Goal: Information Seeking & Learning: Check status

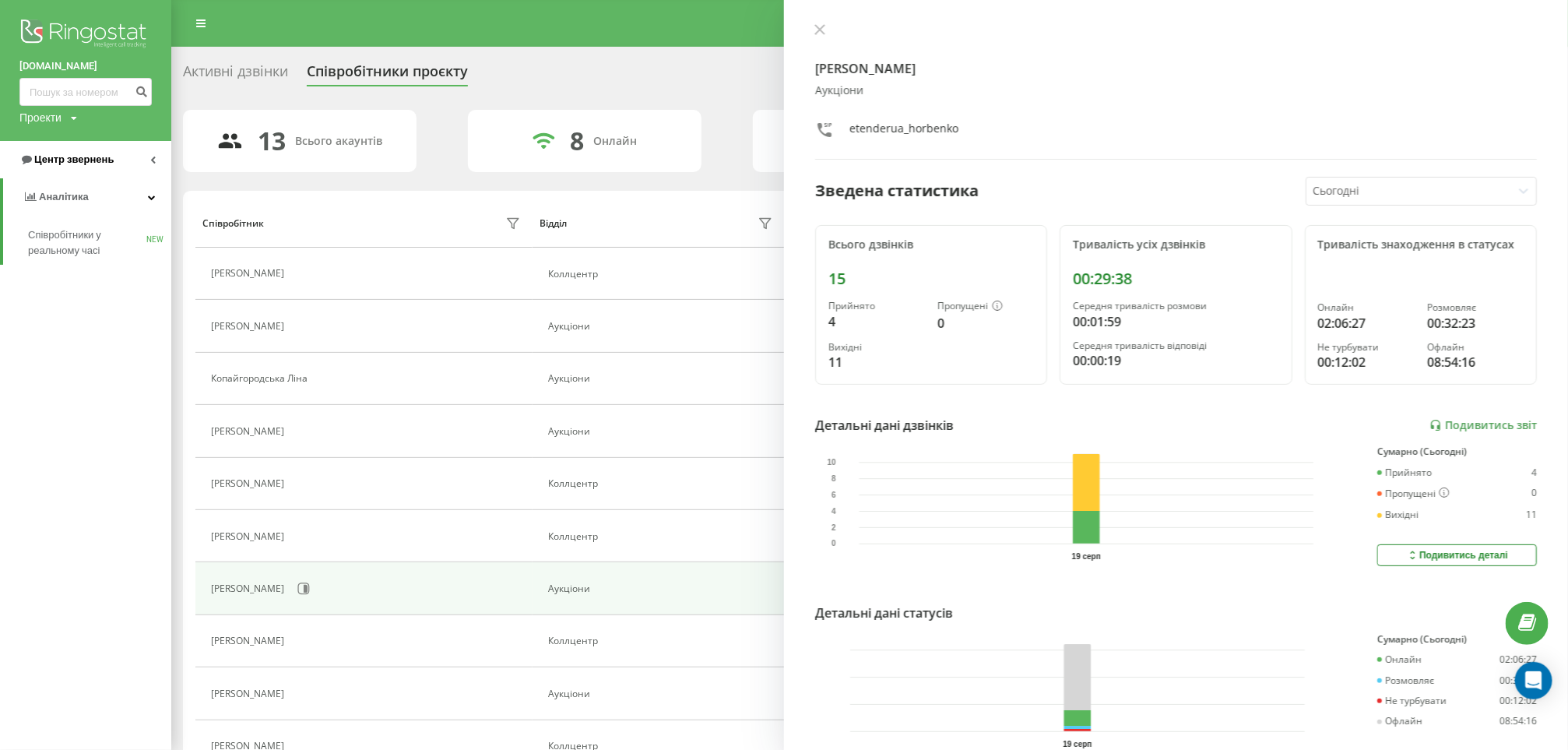
click at [98, 157] on span "Центр звернень" at bounding box center [74, 159] width 80 height 12
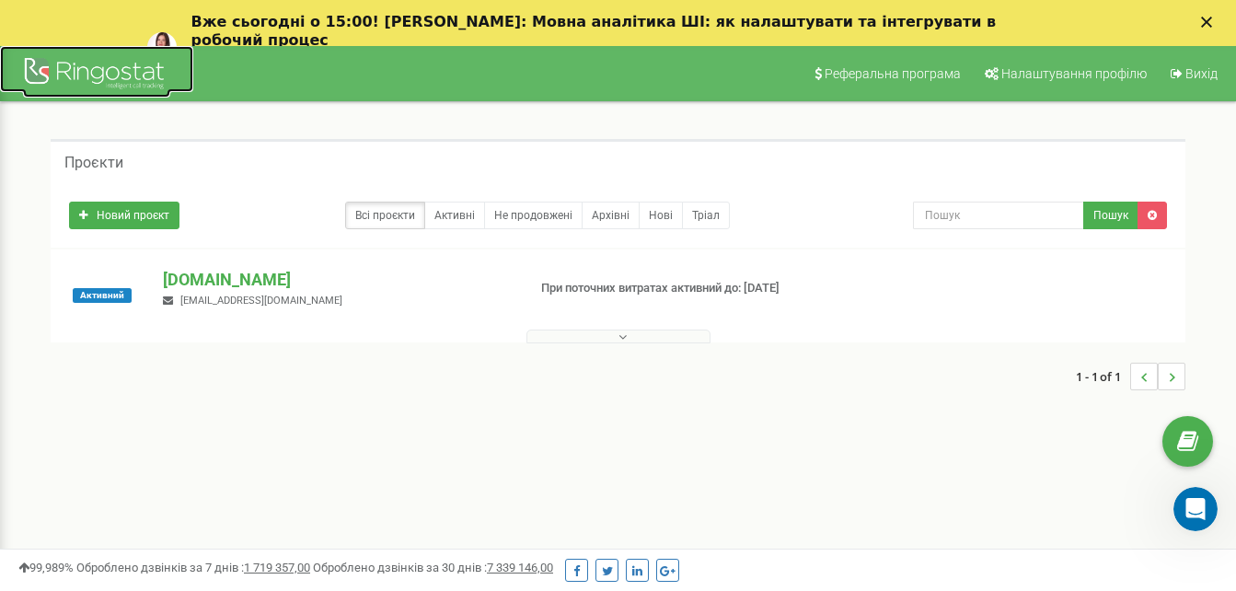
click at [55, 84] on div at bounding box center [96, 75] width 147 height 44
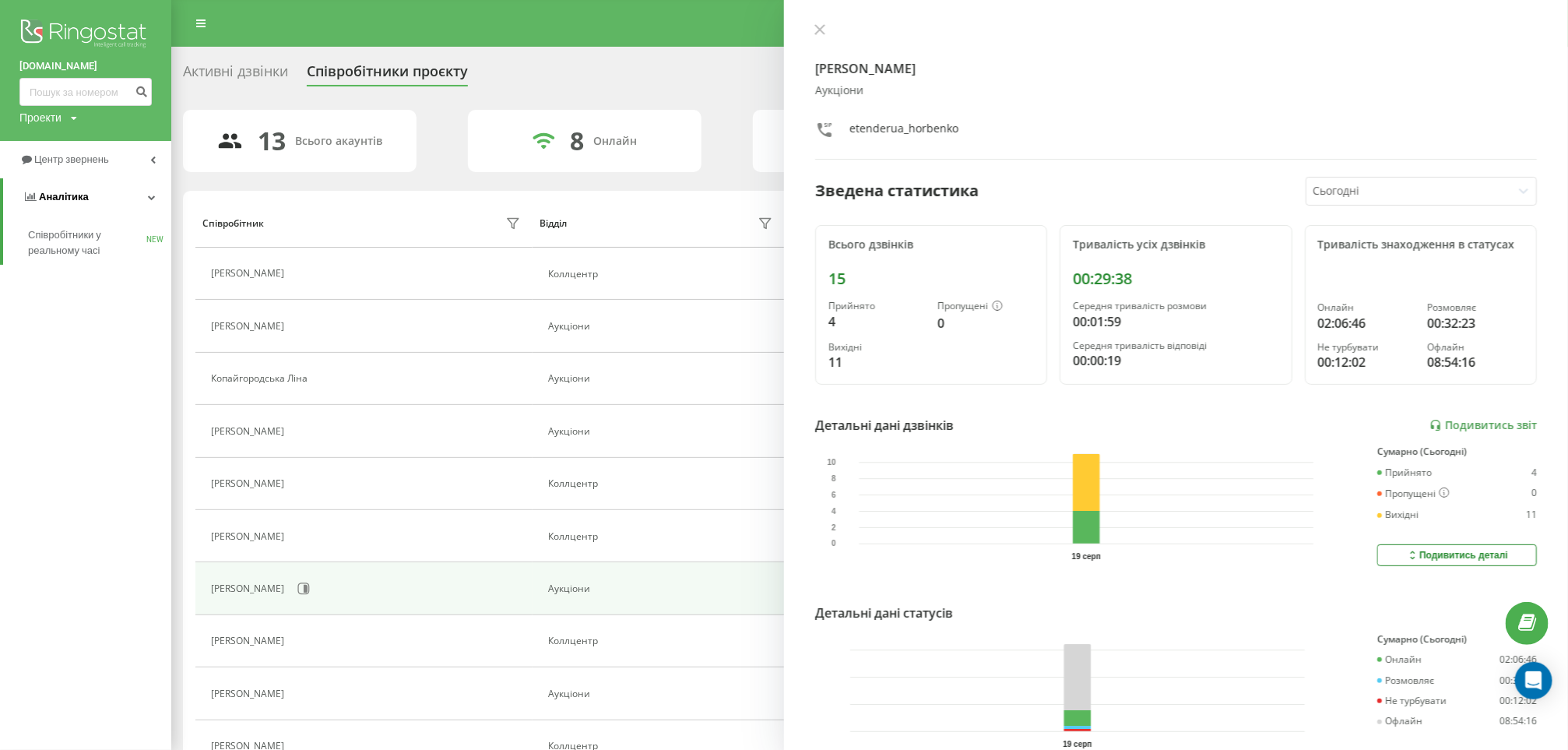
click at [106, 195] on link "Аналiтика" at bounding box center [87, 197] width 168 height 37
click at [102, 209] on link "Аналiтика" at bounding box center [85, 197] width 171 height 37
click at [119, 168] on link "Центр звернень" at bounding box center [85, 160] width 171 height 37
click at [80, 248] on span "Звіт про пропущені необроблені дзвінки" at bounding box center [96, 262] width 135 height 31
click at [818, 26] on icon at bounding box center [820, 30] width 11 height 11
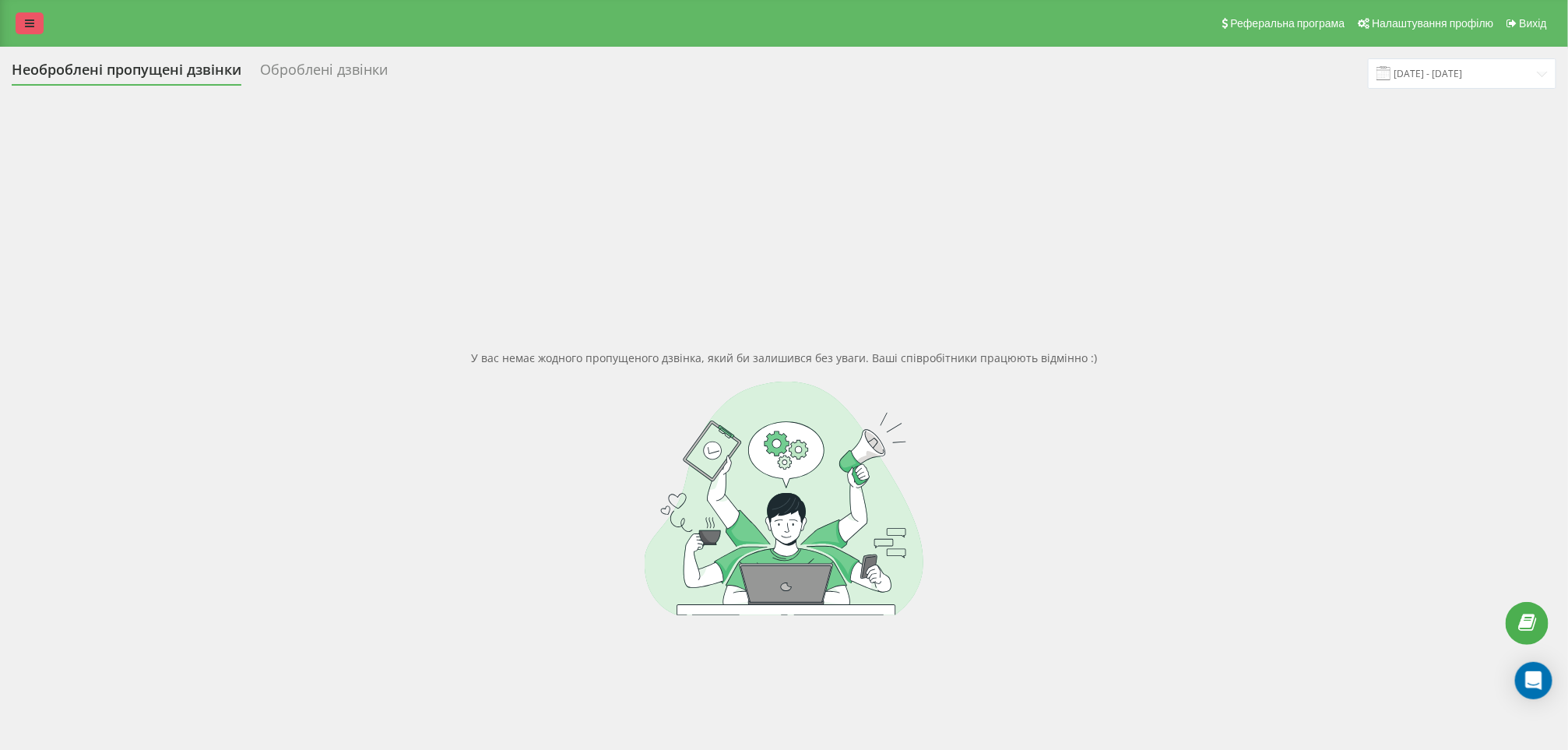
click at [30, 26] on icon at bounding box center [29, 23] width 9 height 11
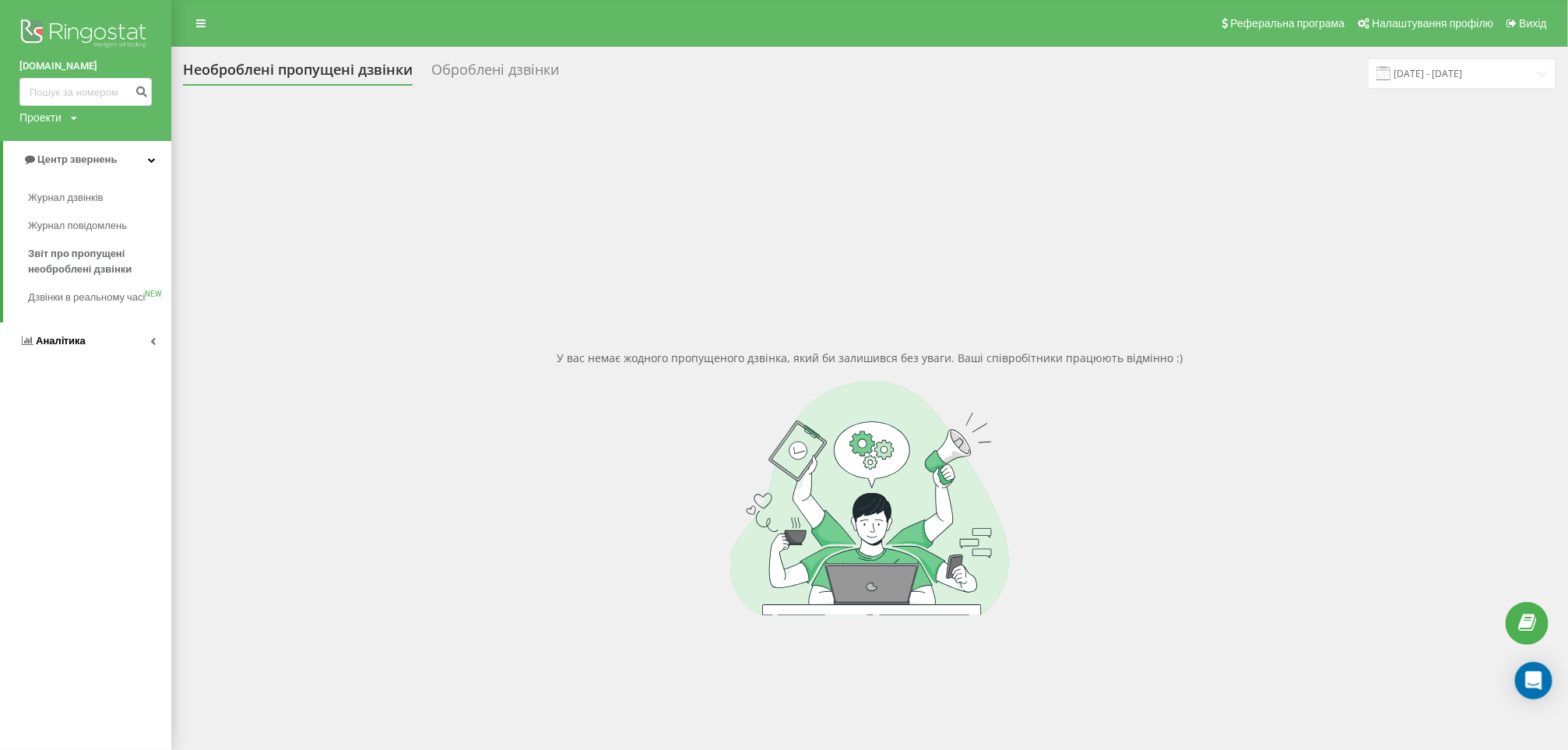
click at [70, 342] on link "Аналiтика" at bounding box center [85, 341] width 171 height 37
click at [131, 154] on link "Центр звернень" at bounding box center [85, 160] width 171 height 37
click at [74, 259] on span "Звіт про пропущені необроблені дзвінки" at bounding box center [96, 262] width 135 height 31
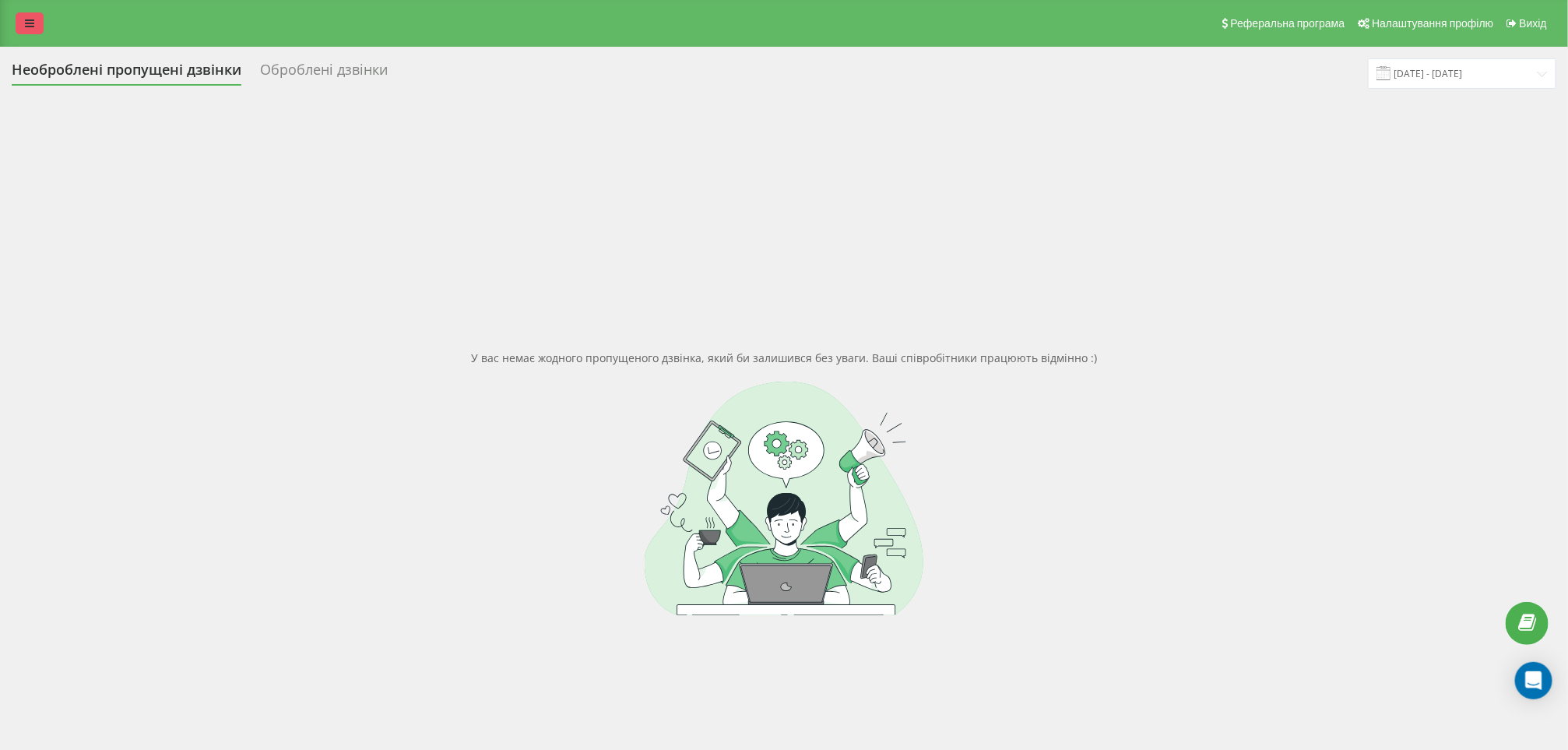
click at [29, 16] on link at bounding box center [29, 24] width 28 height 22
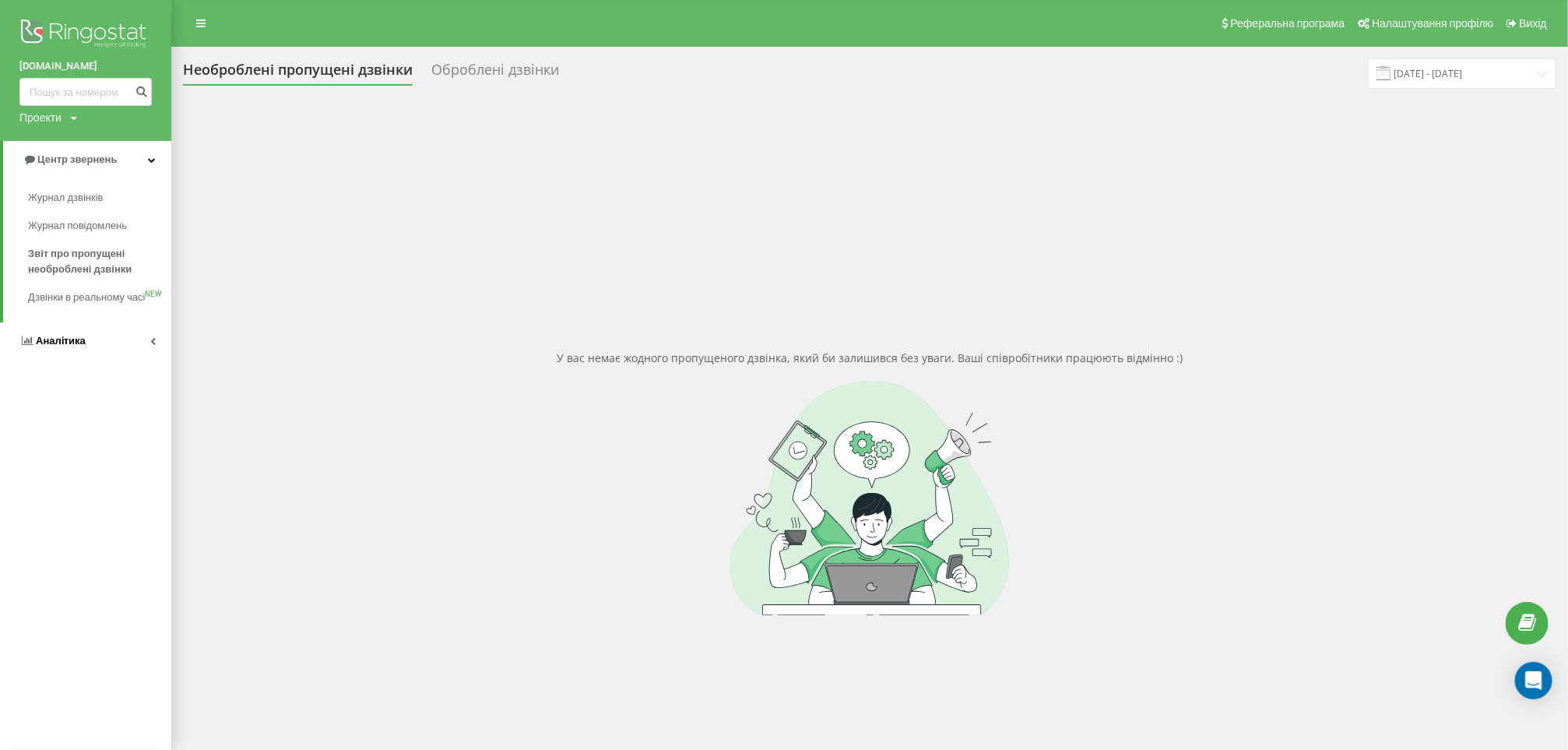
click at [73, 346] on span "Аналiтика" at bounding box center [60, 341] width 50 height 12
click at [78, 251] on span "Співробітники у реальному часі" at bounding box center [87, 243] width 118 height 31
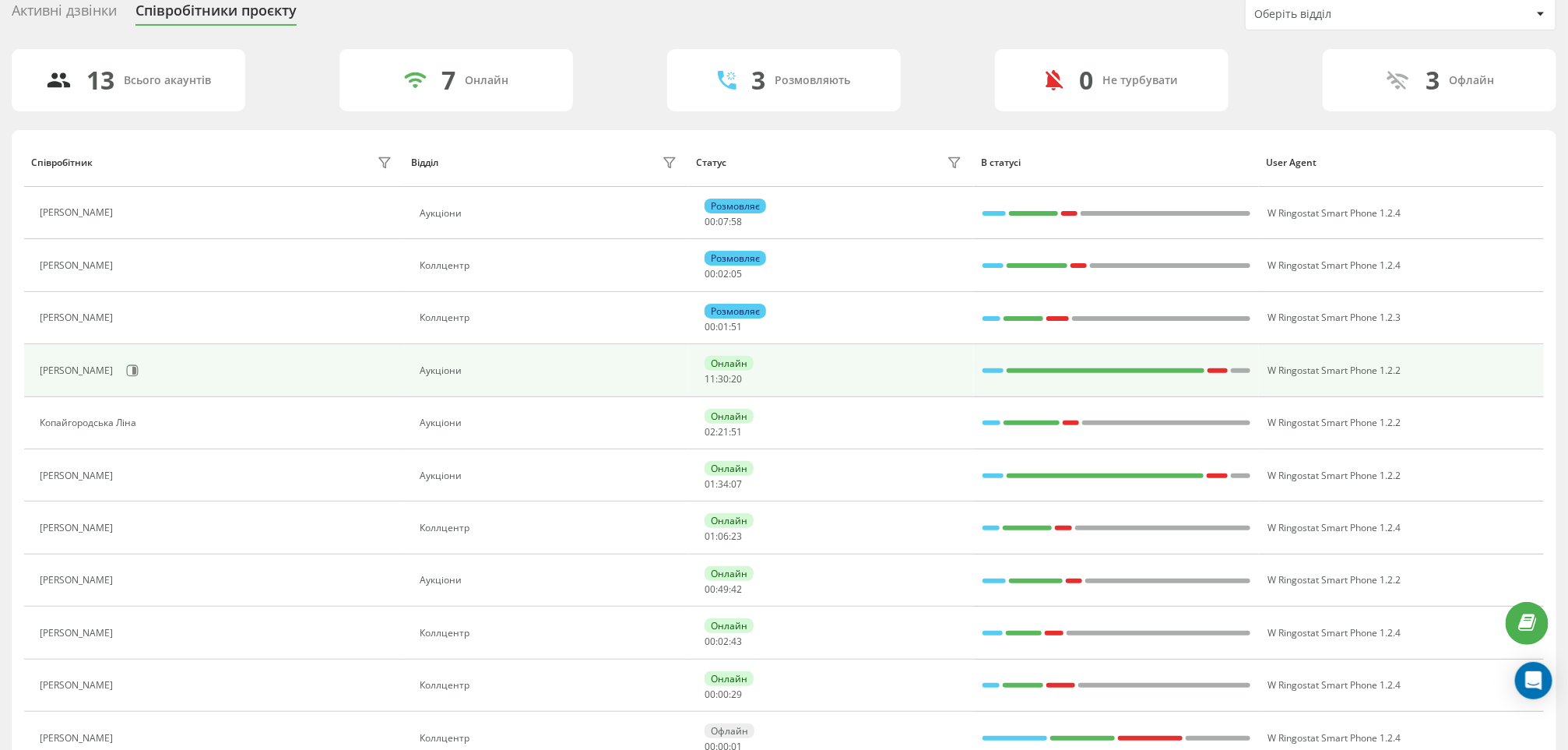
scroll to position [117, 0]
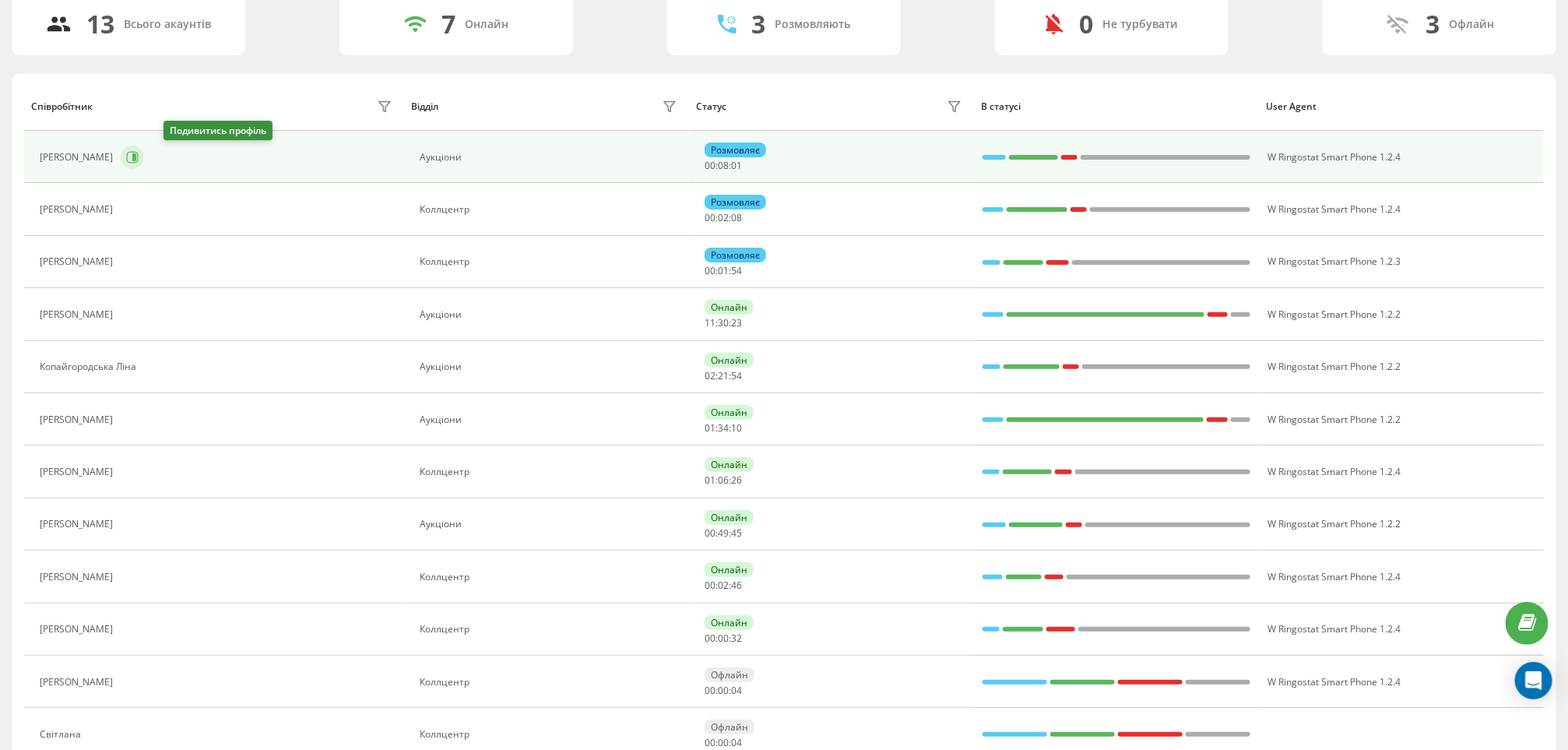
click at [139, 154] on icon at bounding box center [133, 157] width 12 height 12
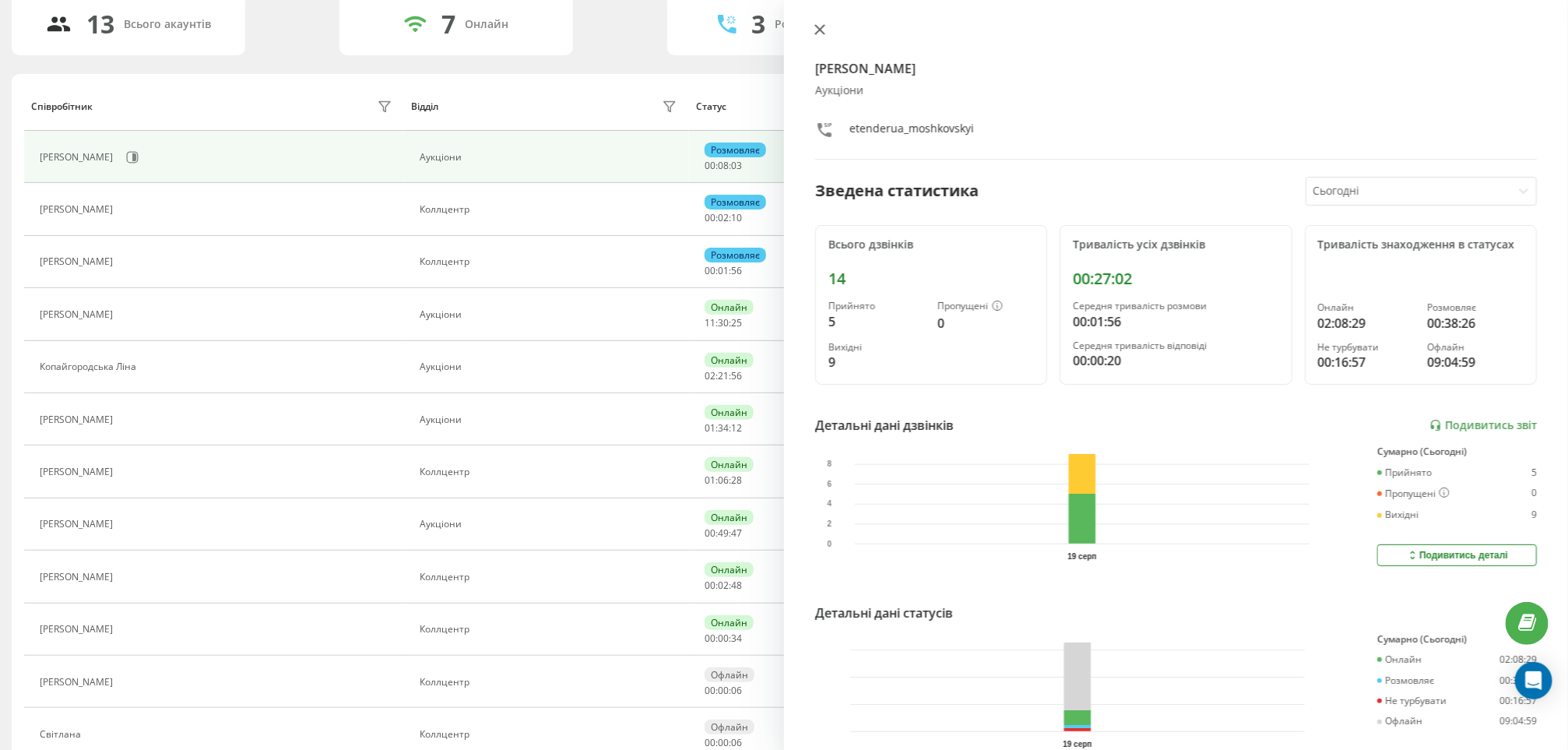
click at [821, 28] on icon at bounding box center [819, 29] width 9 height 9
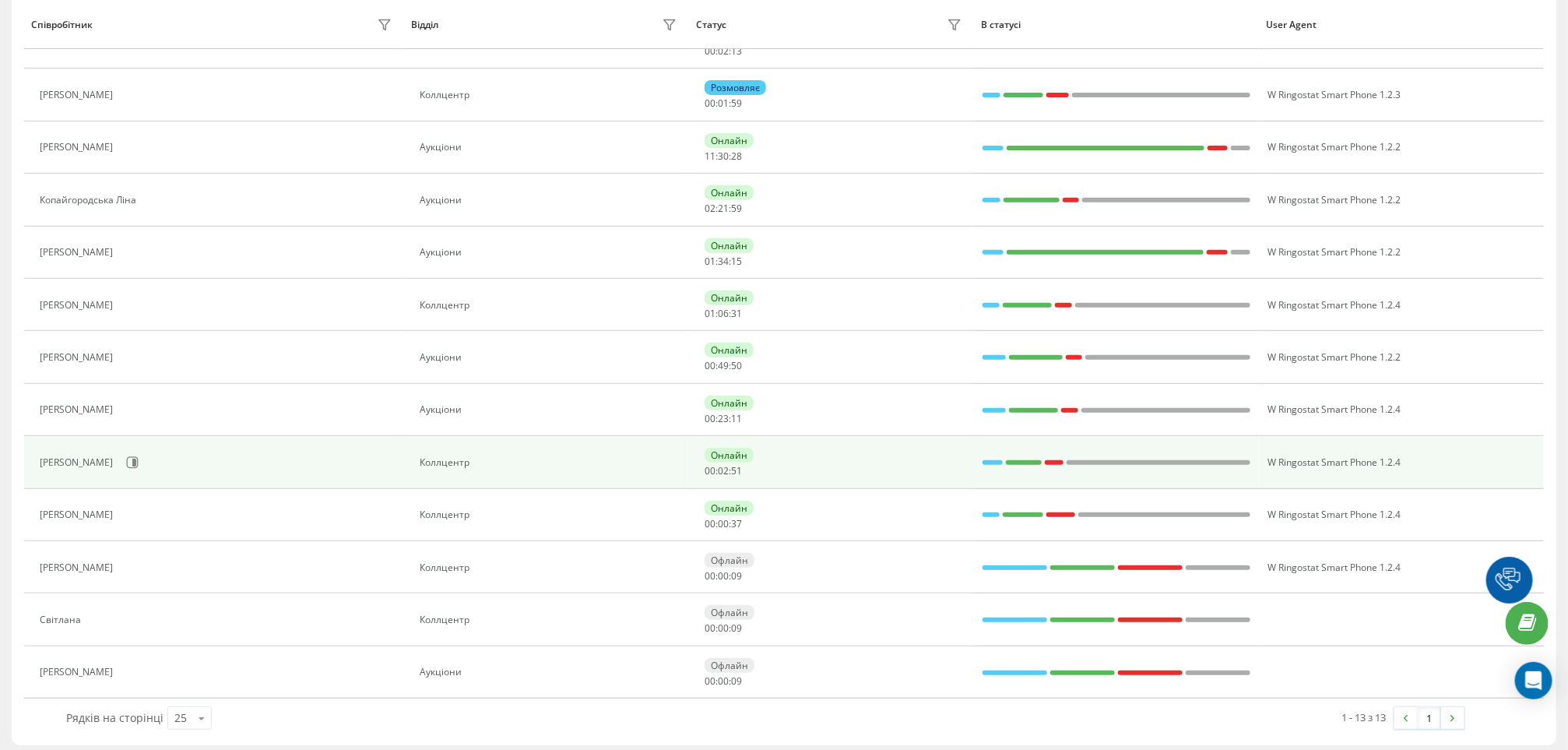
scroll to position [245, 0]
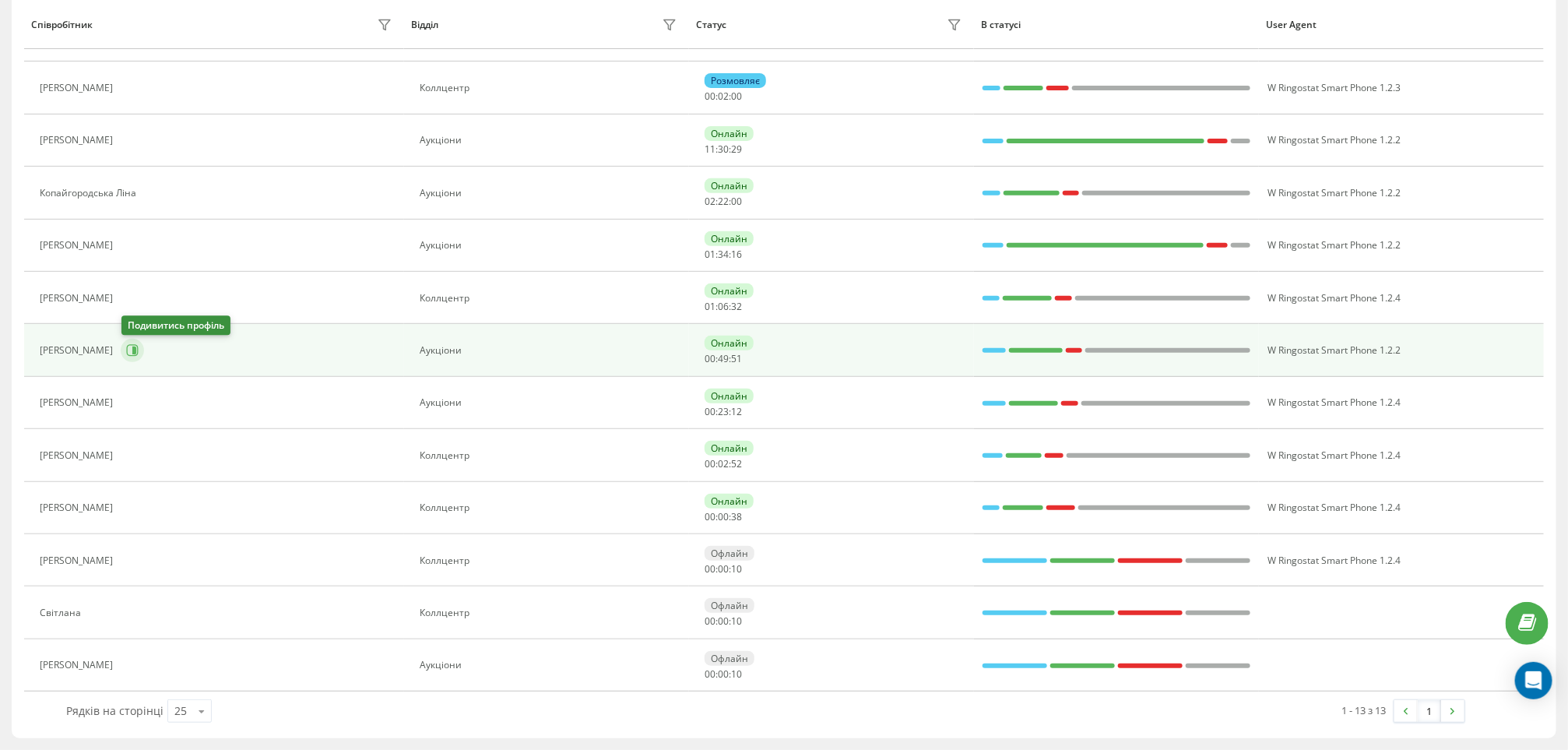
click at [136, 345] on icon at bounding box center [132, 350] width 13 height 13
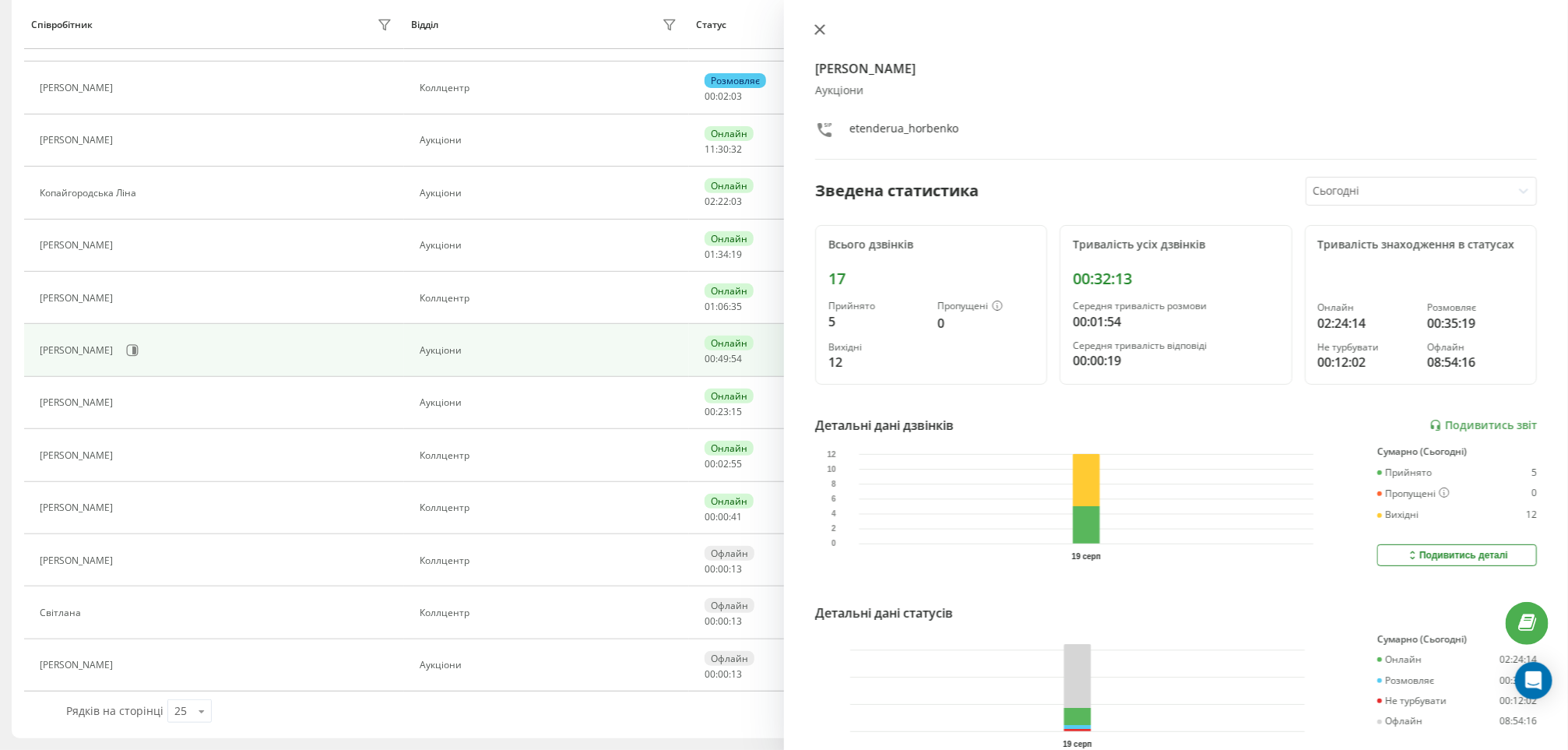
click at [825, 35] on button at bounding box center [820, 30] width 20 height 14
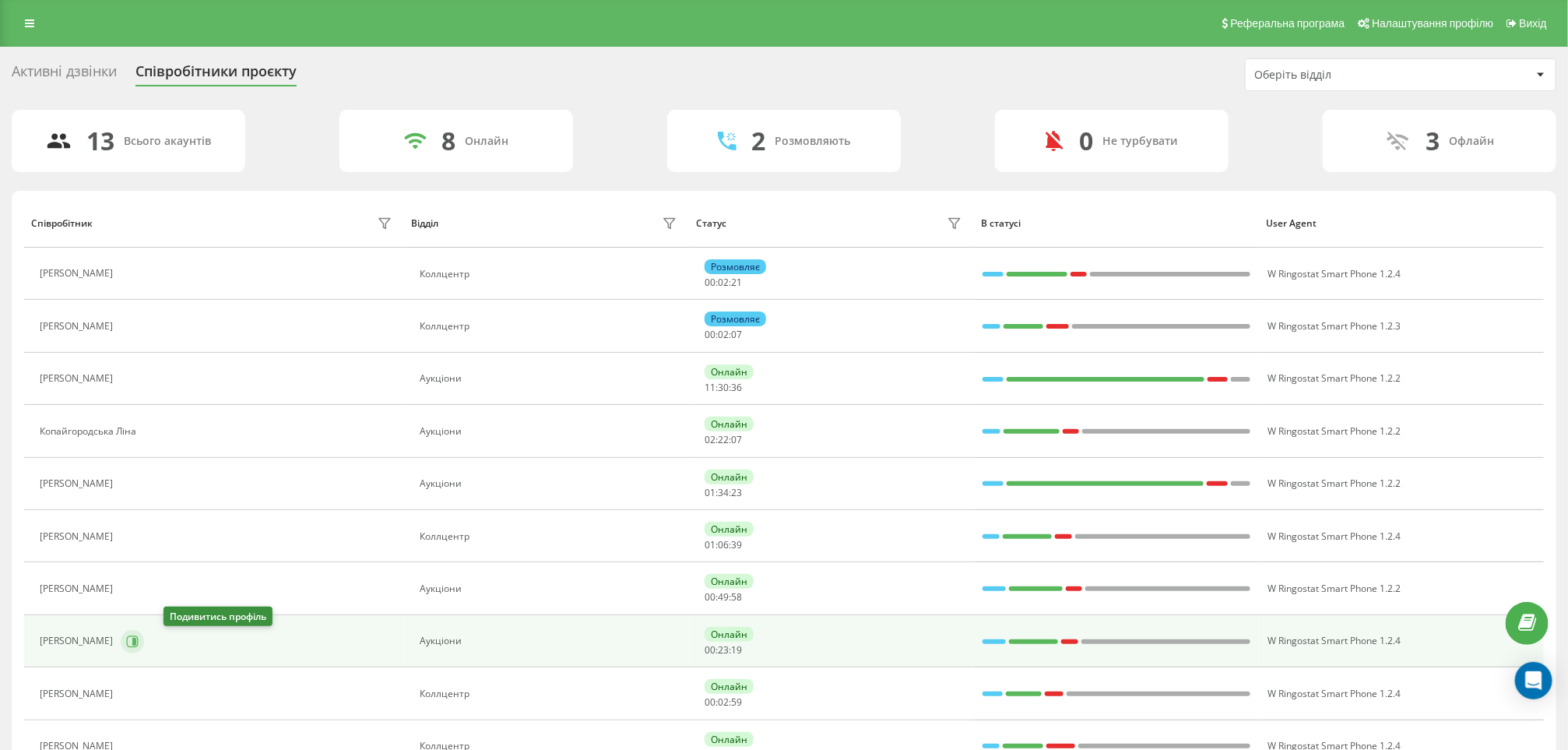
click at [136, 645] on icon at bounding box center [134, 641] width 4 height 8
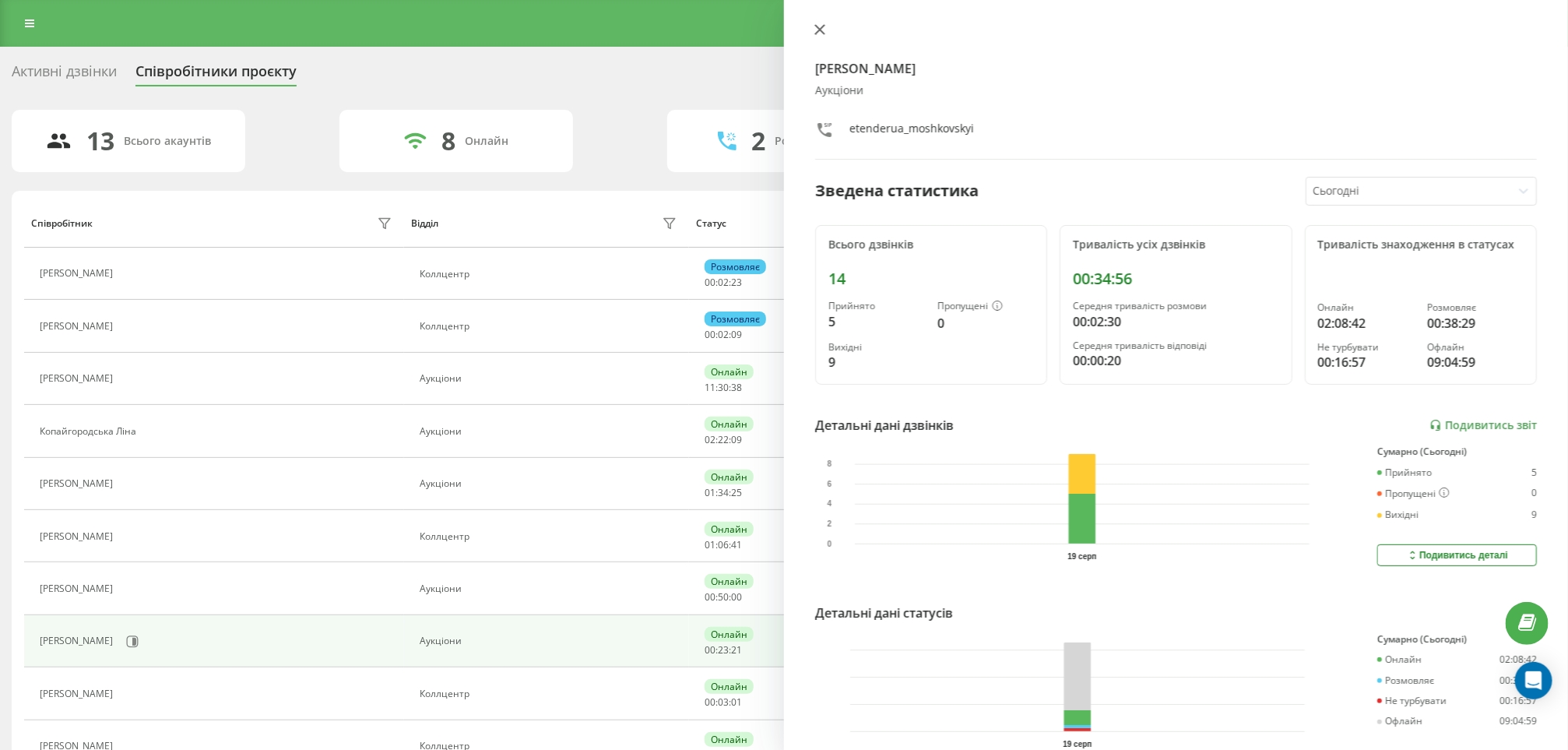
click at [829, 26] on button at bounding box center [820, 30] width 20 height 14
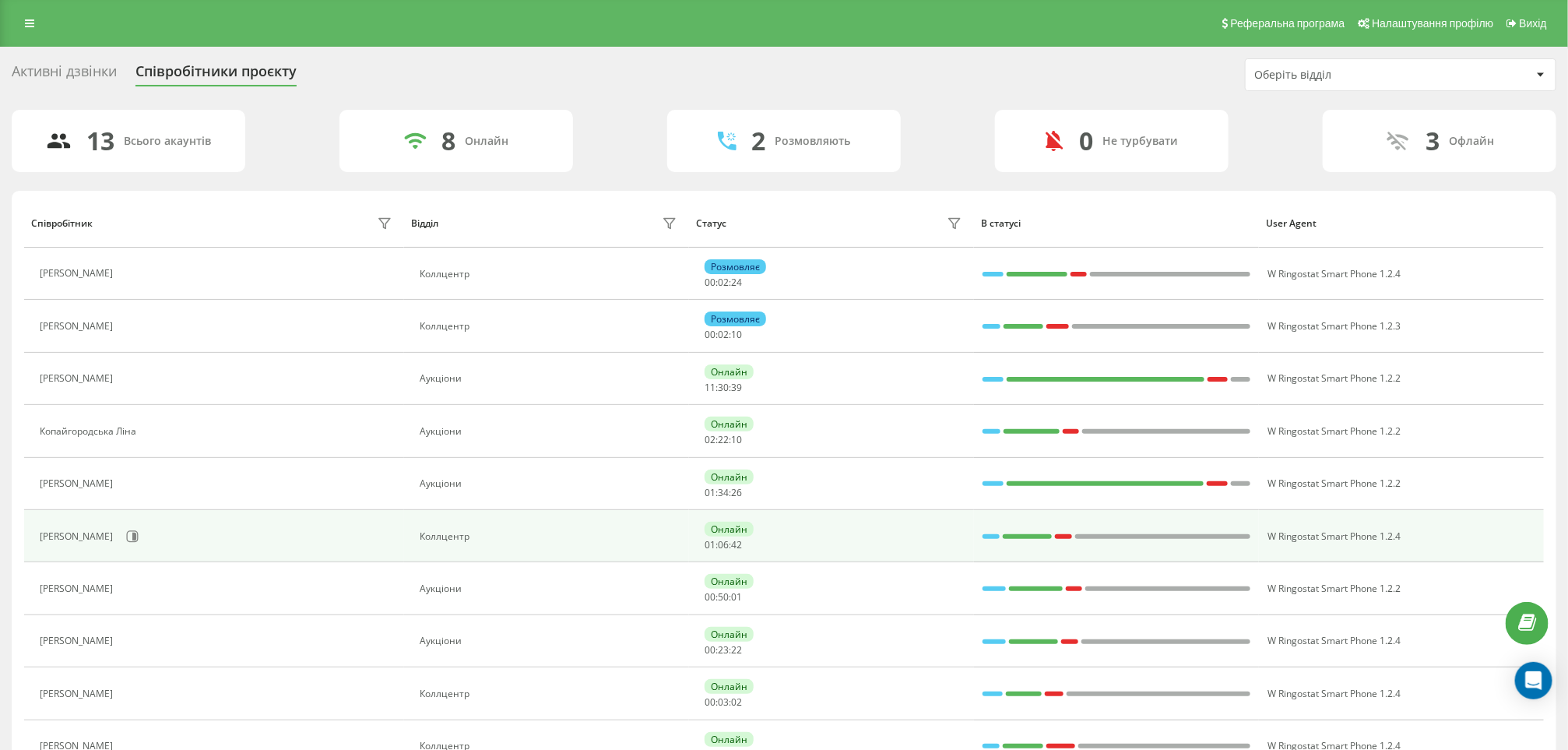
scroll to position [117, 0]
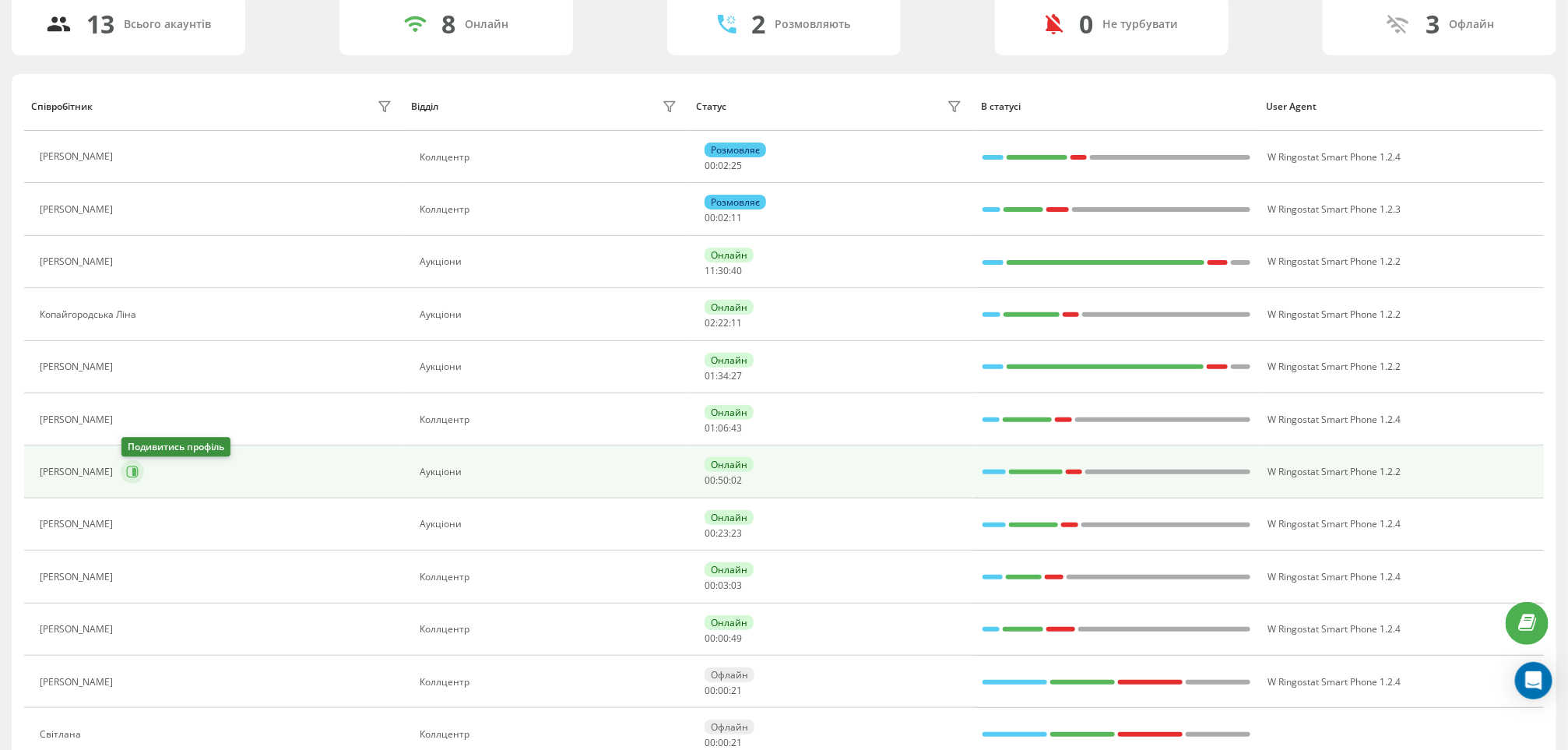
click at [138, 472] on icon at bounding box center [133, 472] width 12 height 12
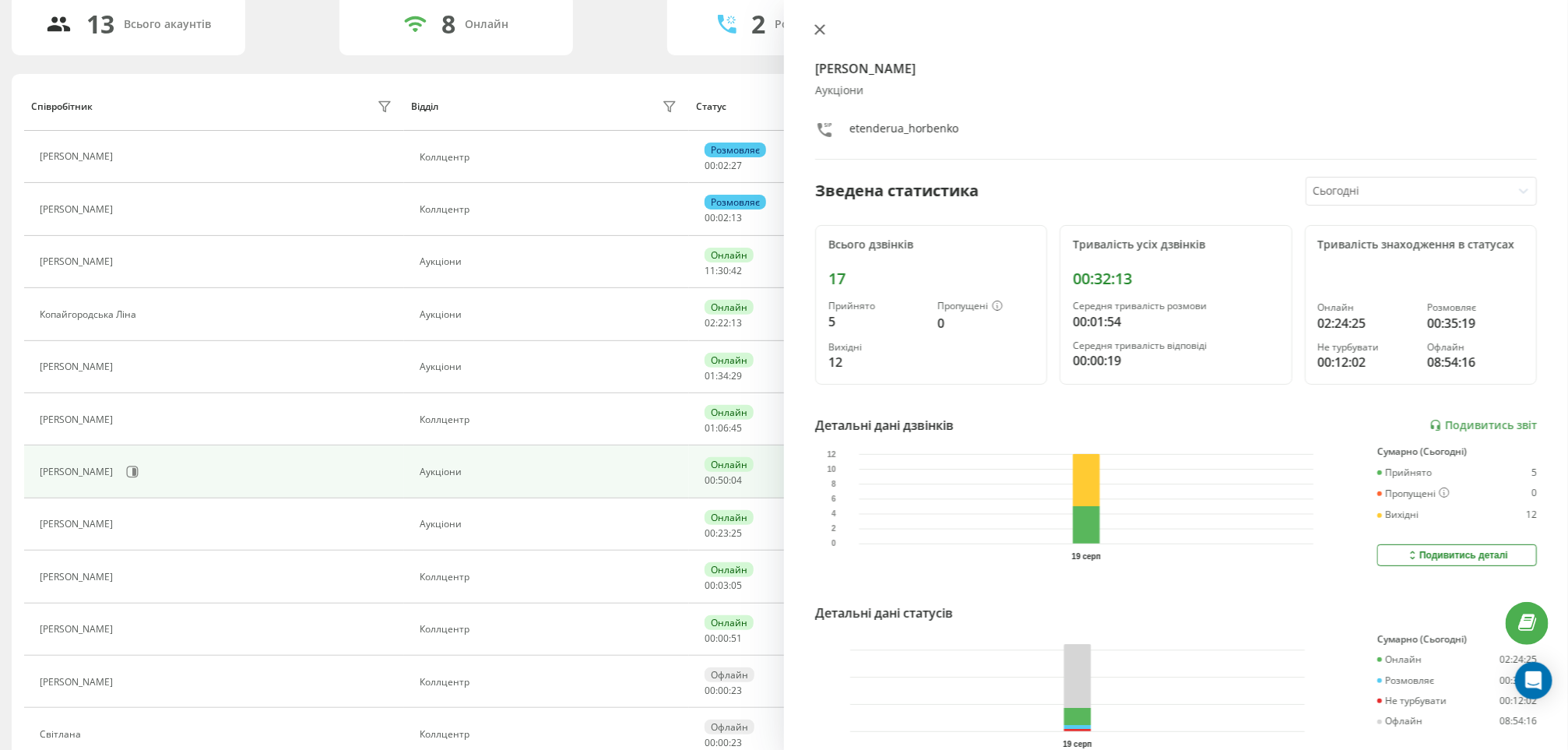
click at [815, 25] on icon at bounding box center [820, 30] width 11 height 11
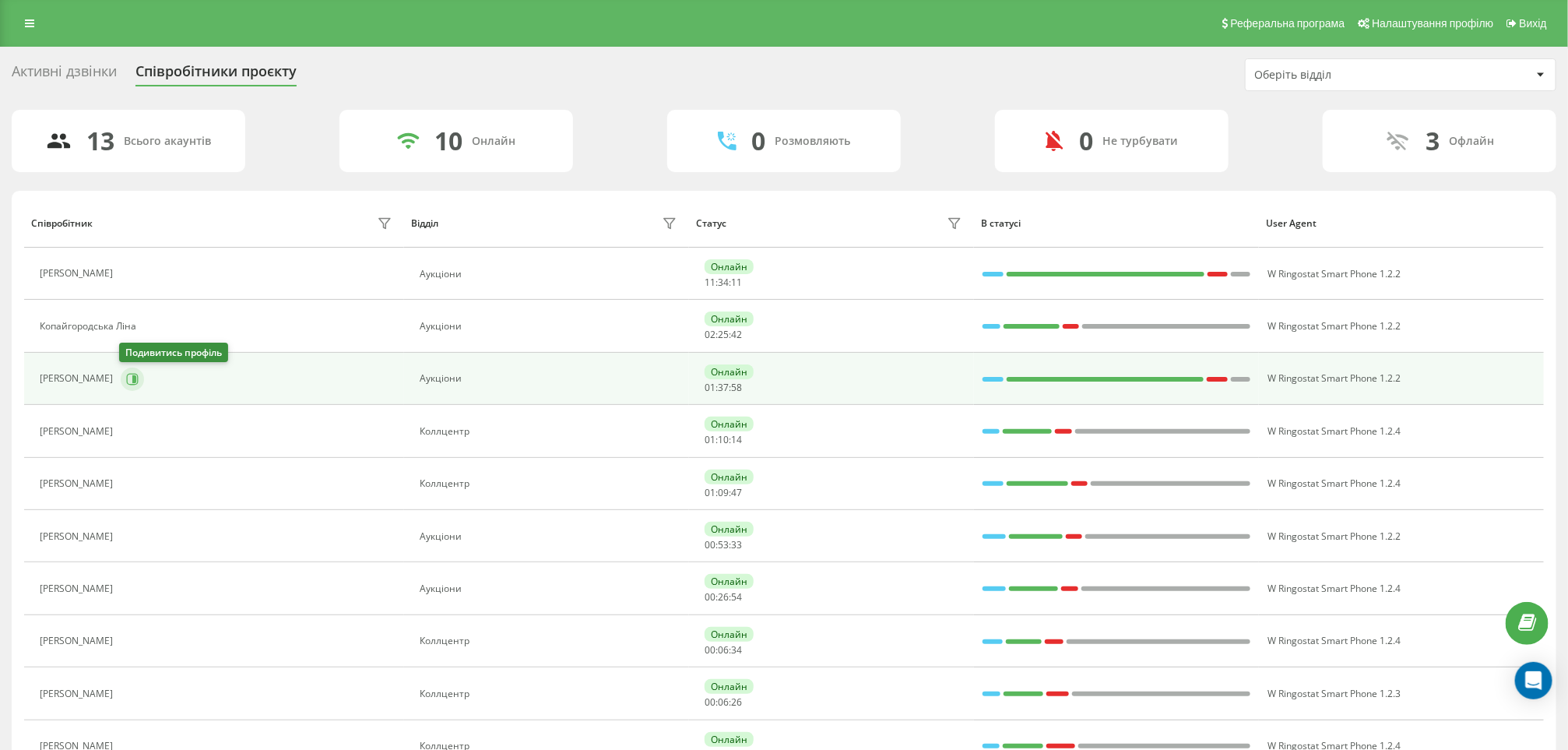
click at [129, 377] on icon at bounding box center [132, 379] width 13 height 13
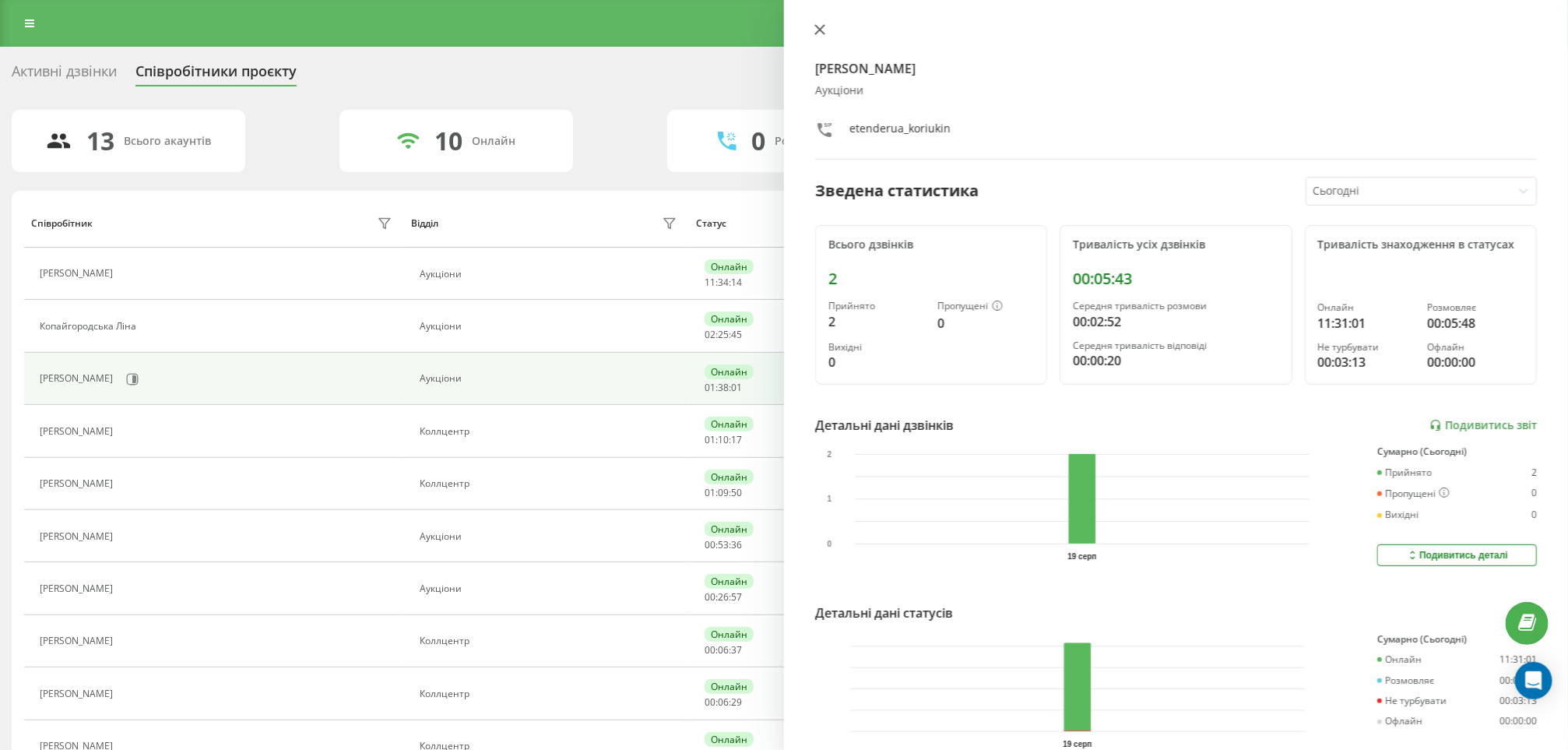
click at [821, 28] on icon at bounding box center [819, 29] width 9 height 9
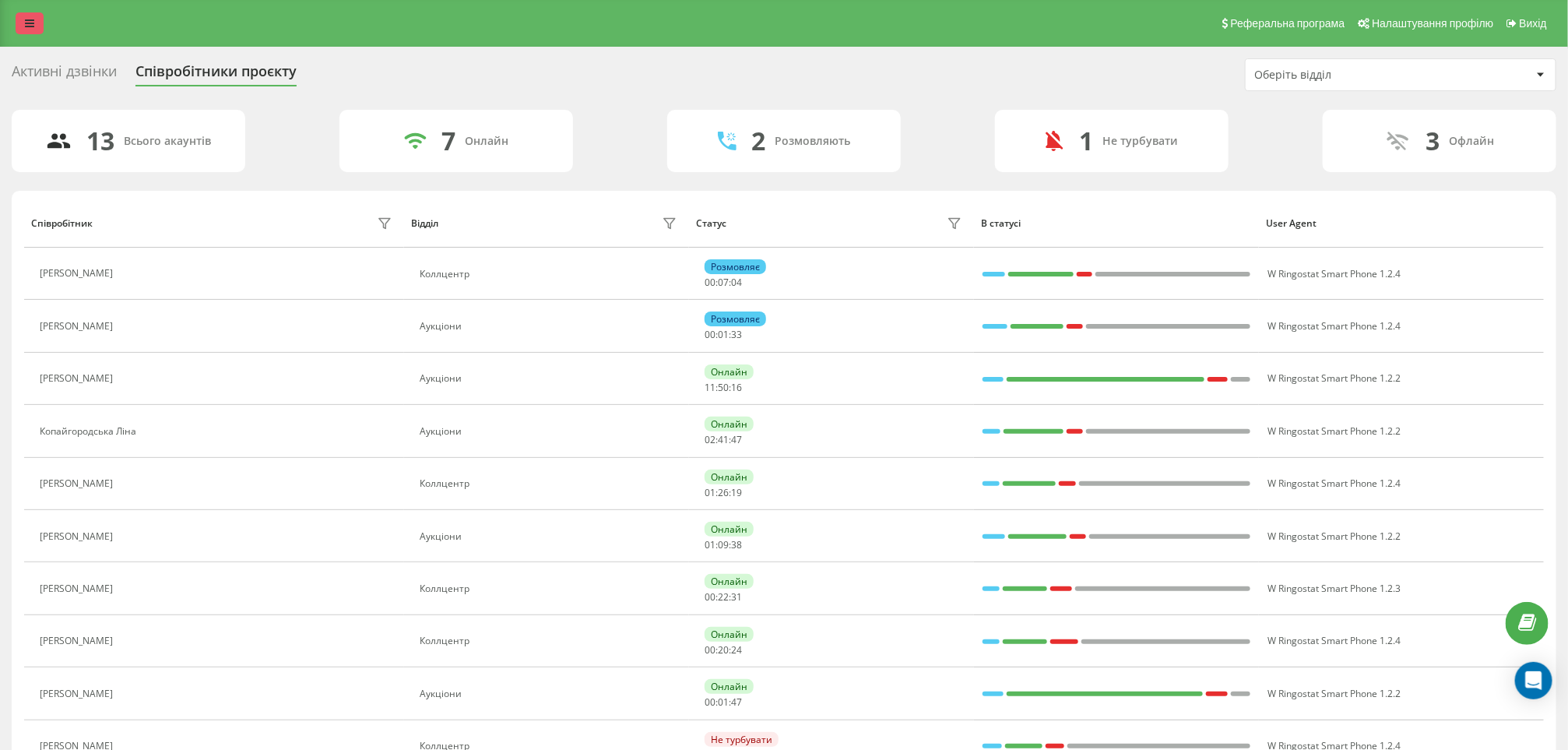
click at [31, 24] on icon at bounding box center [29, 23] width 9 height 11
click at [12, 26] on div "Реферальна програма Налаштування профілю Вихід" at bounding box center [784, 23] width 1568 height 47
click at [24, 25] on link at bounding box center [29, 24] width 28 height 22
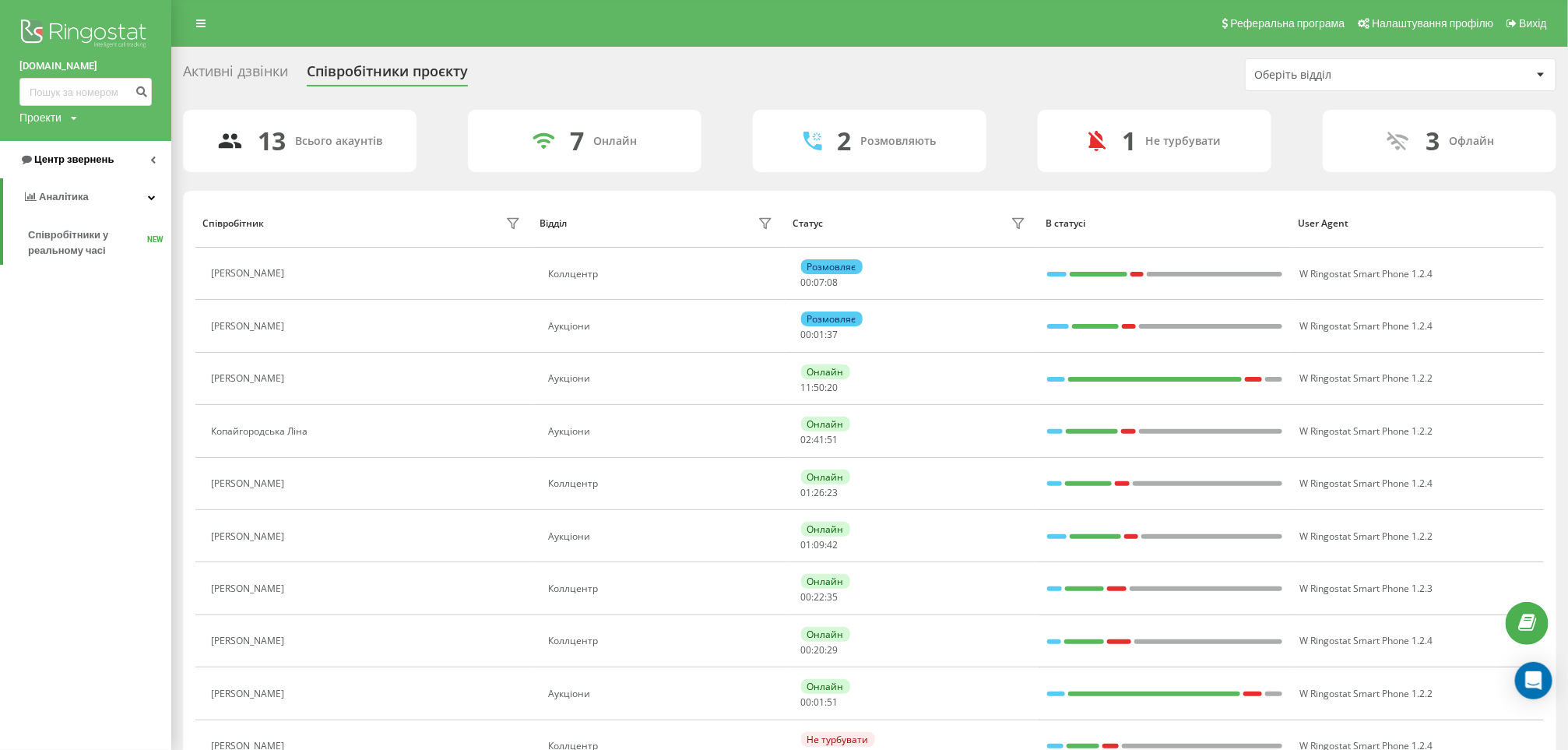
click at [129, 157] on link "Центр звернень" at bounding box center [85, 160] width 171 height 37
click at [74, 260] on span "Звіт про пропущені необроблені дзвінки" at bounding box center [96, 262] width 135 height 31
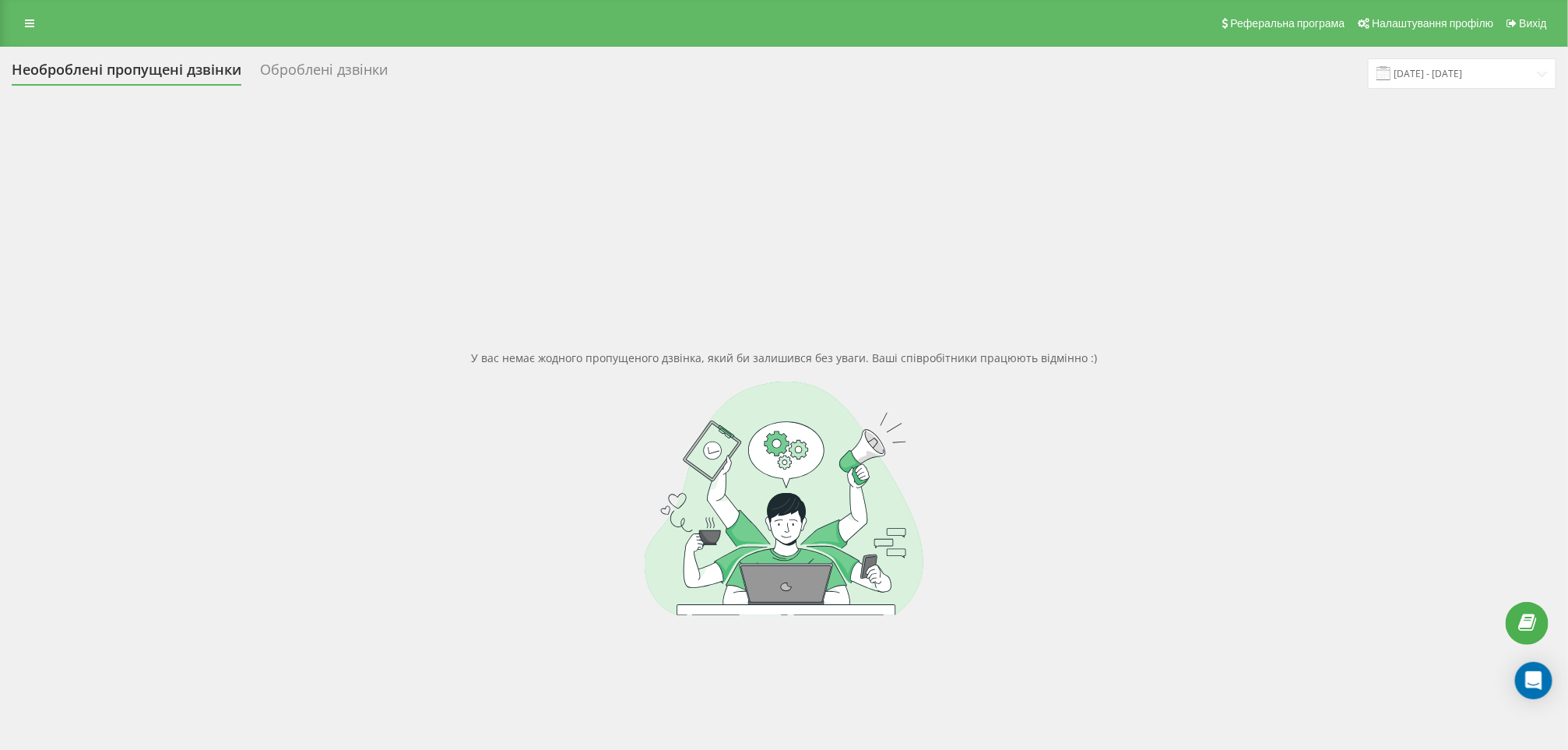
click at [1381, 591] on div at bounding box center [784, 499] width 1545 height 234
